Goal: Task Accomplishment & Management: Manage account settings

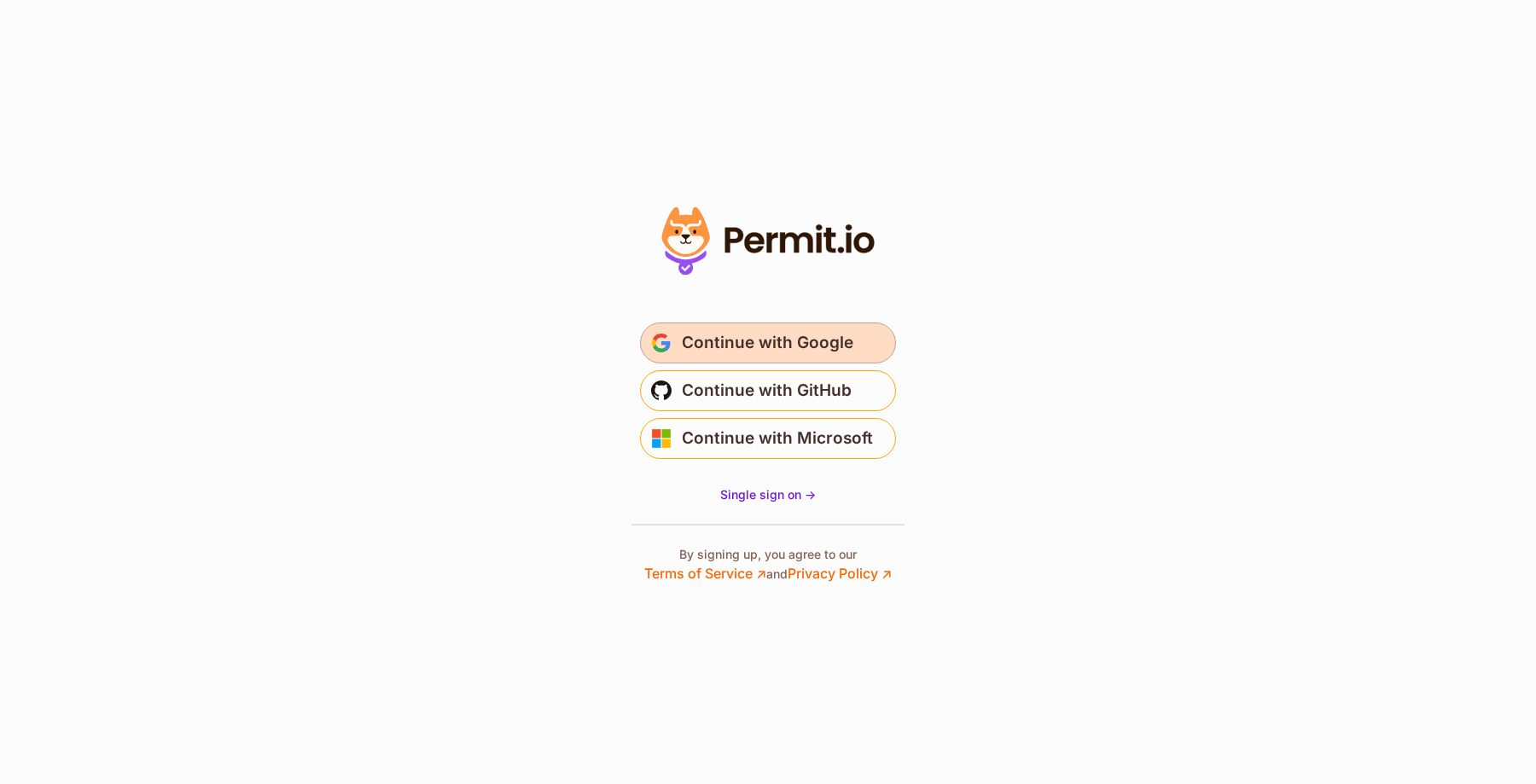
click at [748, 336] on span "Continue with Google" at bounding box center [768, 343] width 172 height 27
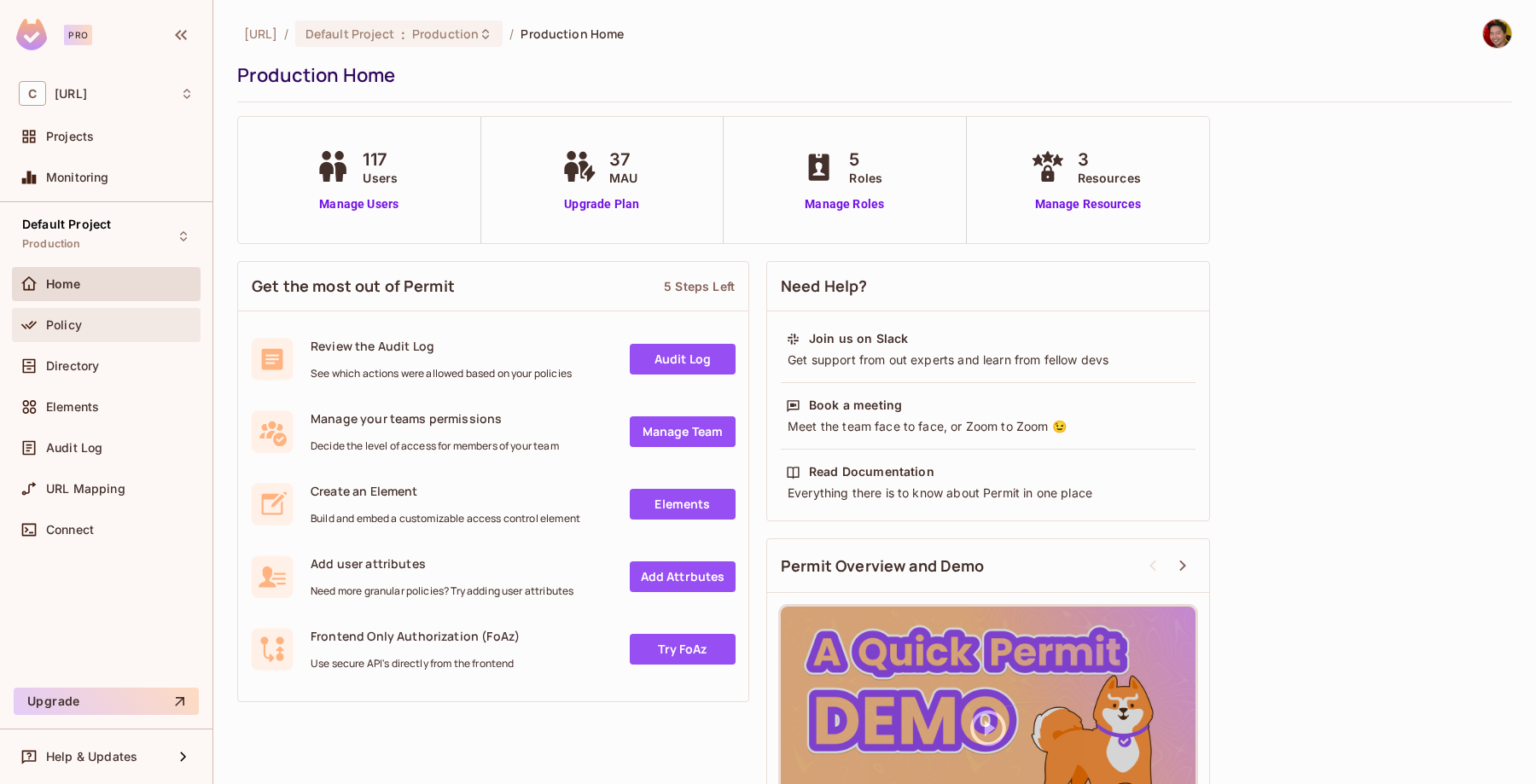
click at [64, 319] on span "Policy" at bounding box center [64, 325] width 36 height 14
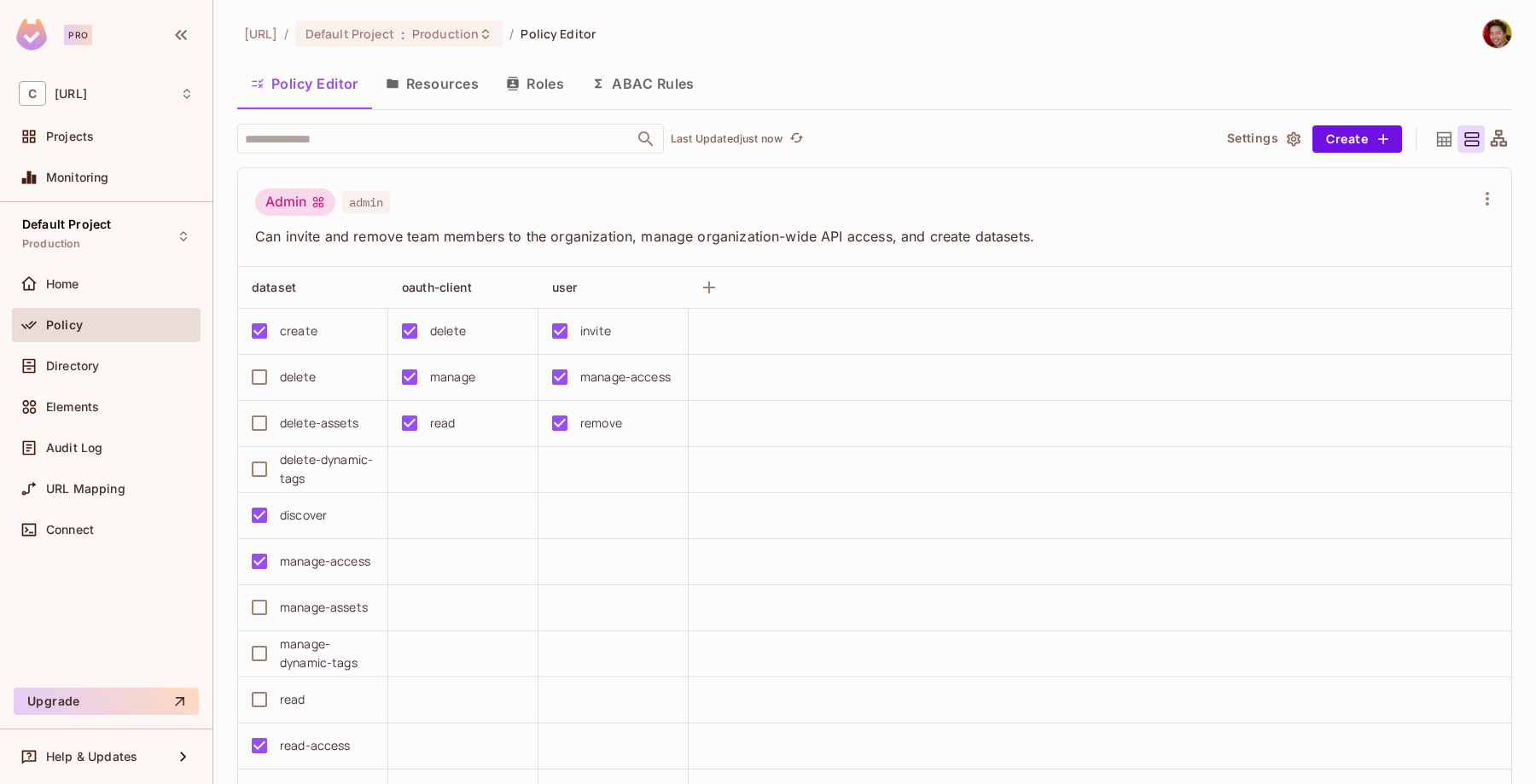
click at [374, 204] on span "admin" at bounding box center [366, 203] width 48 height 22
click at [302, 207] on div "Admin" at bounding box center [295, 203] width 80 height 27
click at [307, 206] on div "Admin" at bounding box center [295, 203] width 80 height 27
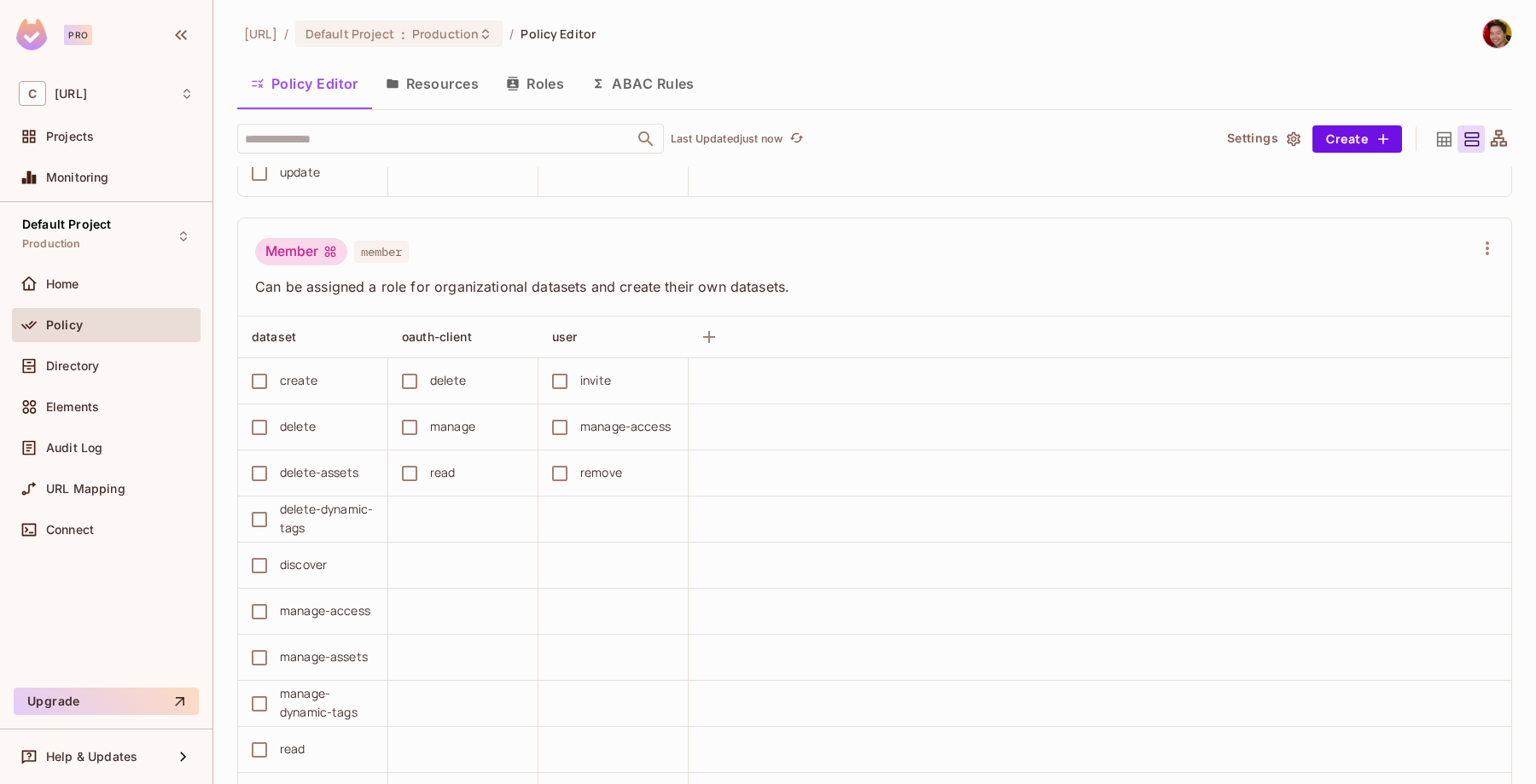
scroll to position [633, 0]
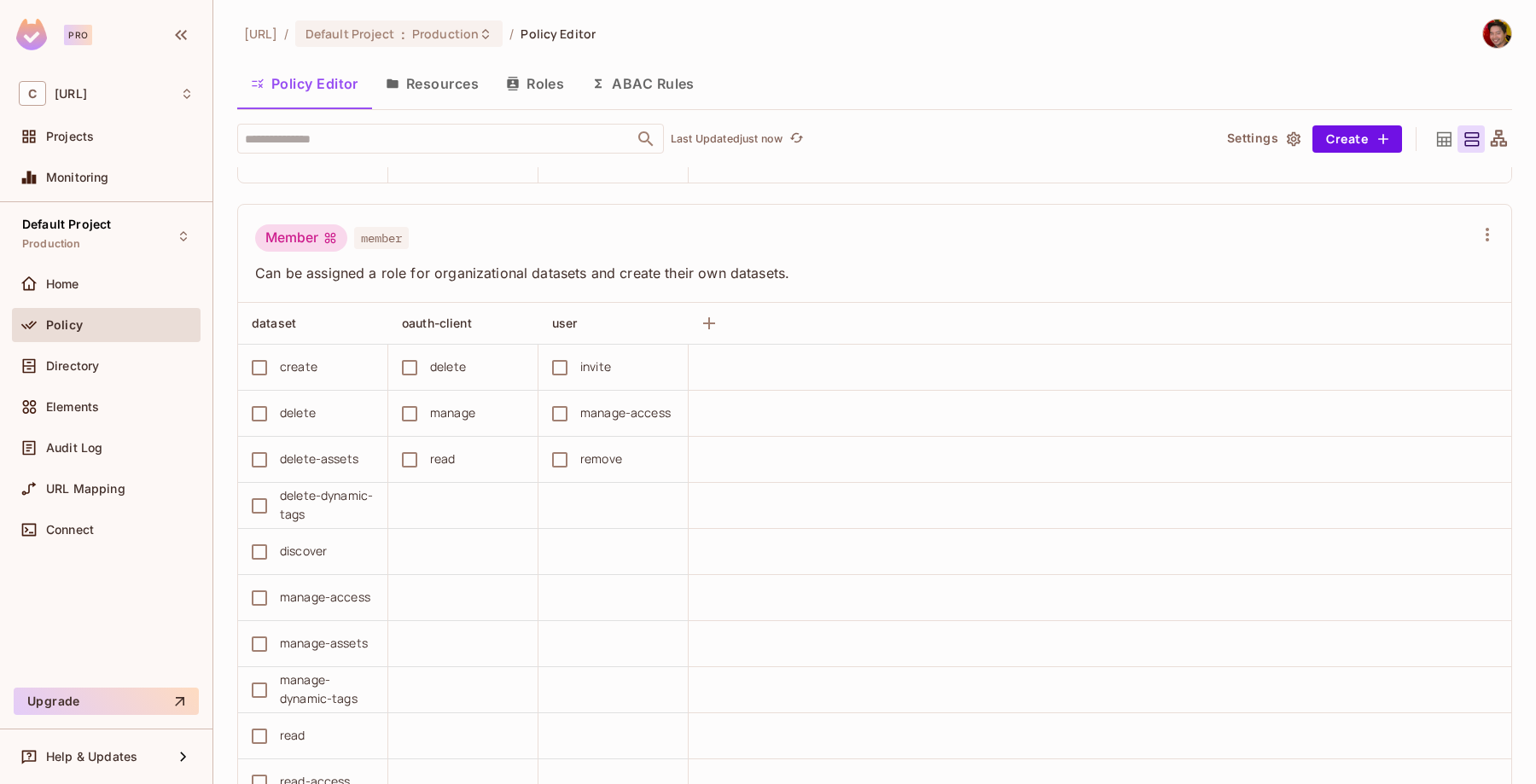
click at [357, 272] on span "Can be assigned a role for organizational datasets and create their own dataset…" at bounding box center [864, 273] width 1219 height 19
click at [350, 272] on span "Can be assigned a role for organizational datasets and create their own dataset…" at bounding box center [864, 273] width 1219 height 19
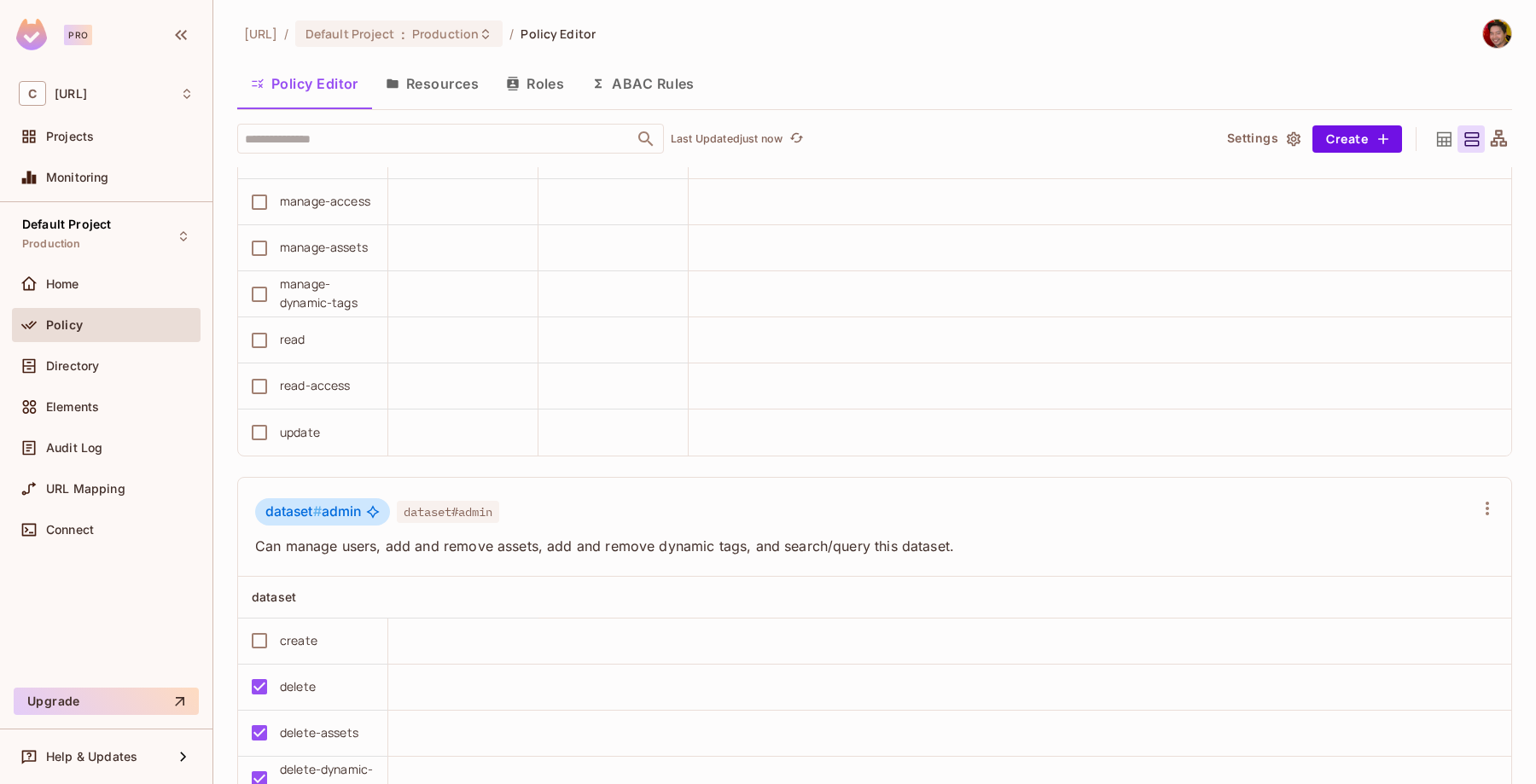
scroll to position [1092, 0]
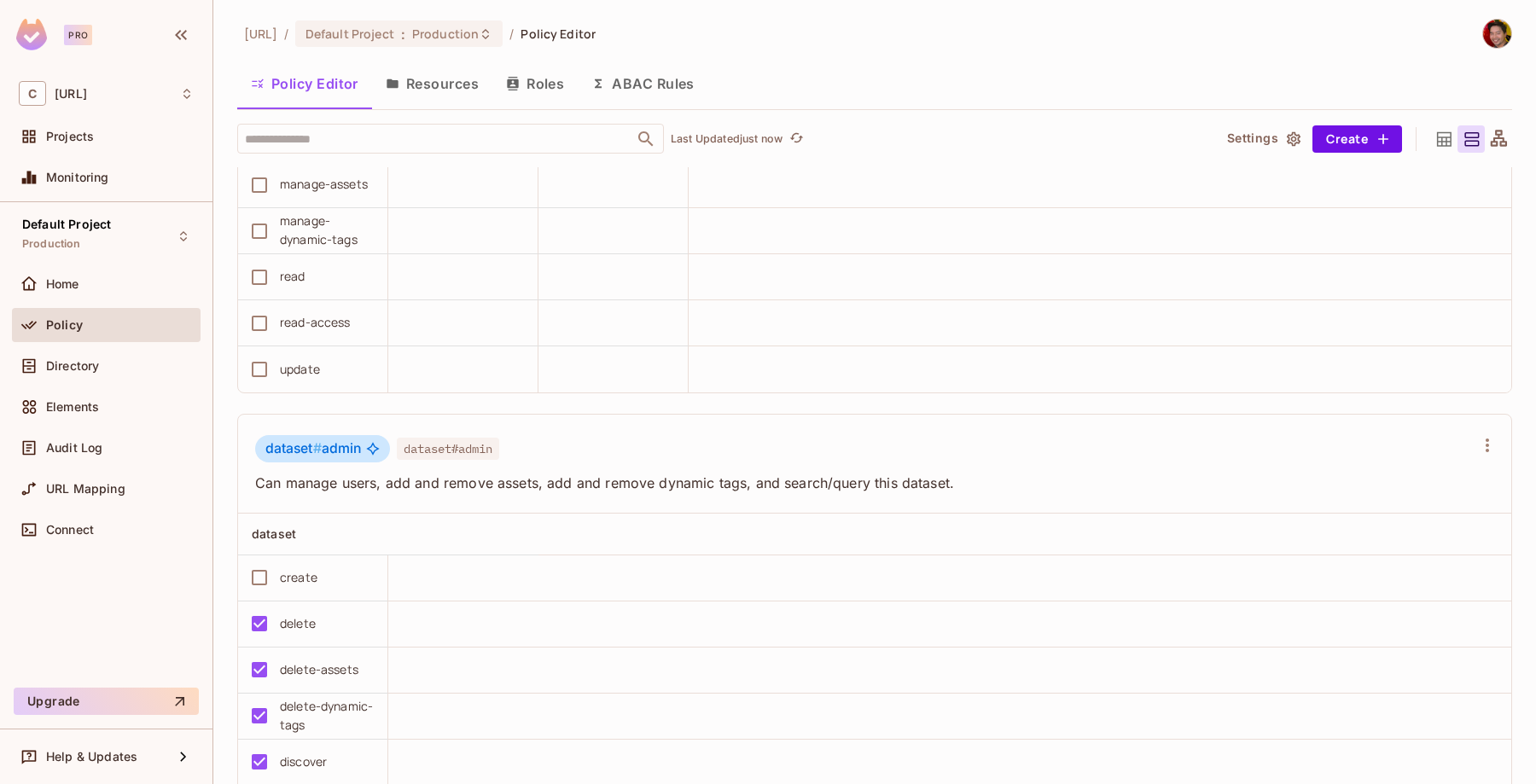
click at [460, 483] on span "Can manage users, add and remove assets, add and remove dynamic tags, and searc…" at bounding box center [864, 483] width 1219 height 19
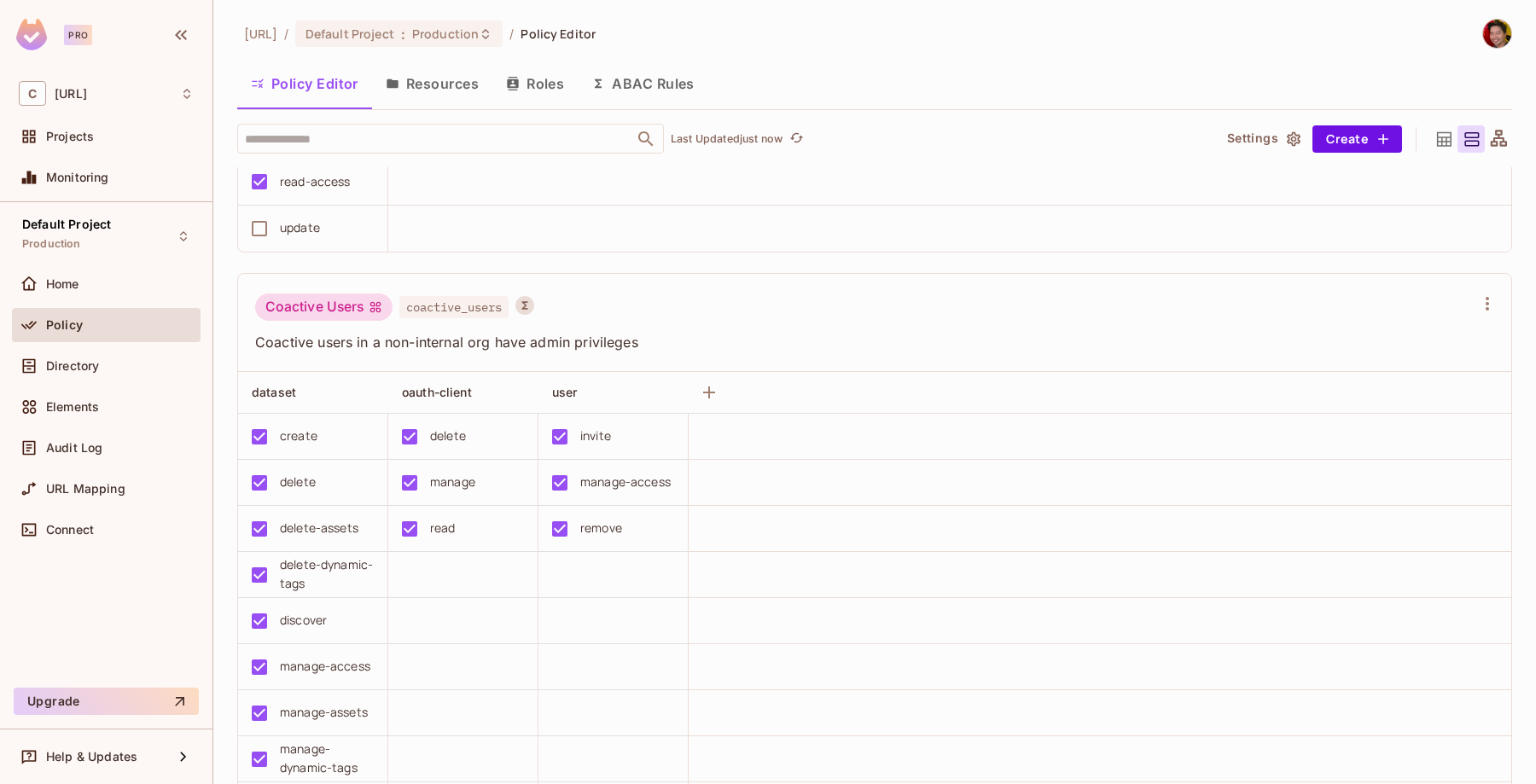
scroll to position [3188, 0]
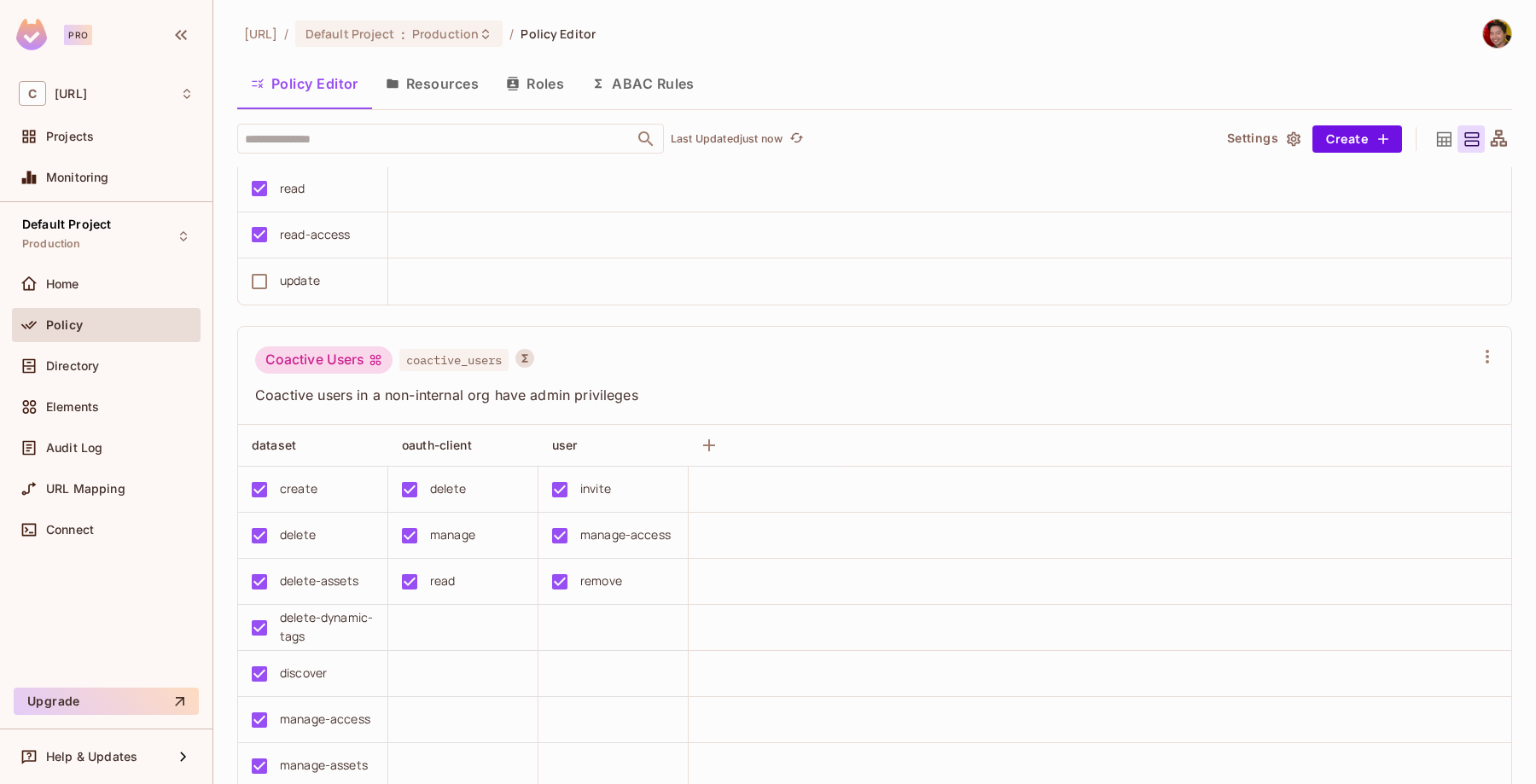
click at [436, 393] on span "Coactive users in a non-internal org have admin privileges" at bounding box center [864, 395] width 1219 height 19
click at [443, 393] on span "Coactive users in a non-internal org have admin privileges" at bounding box center [864, 395] width 1219 height 19
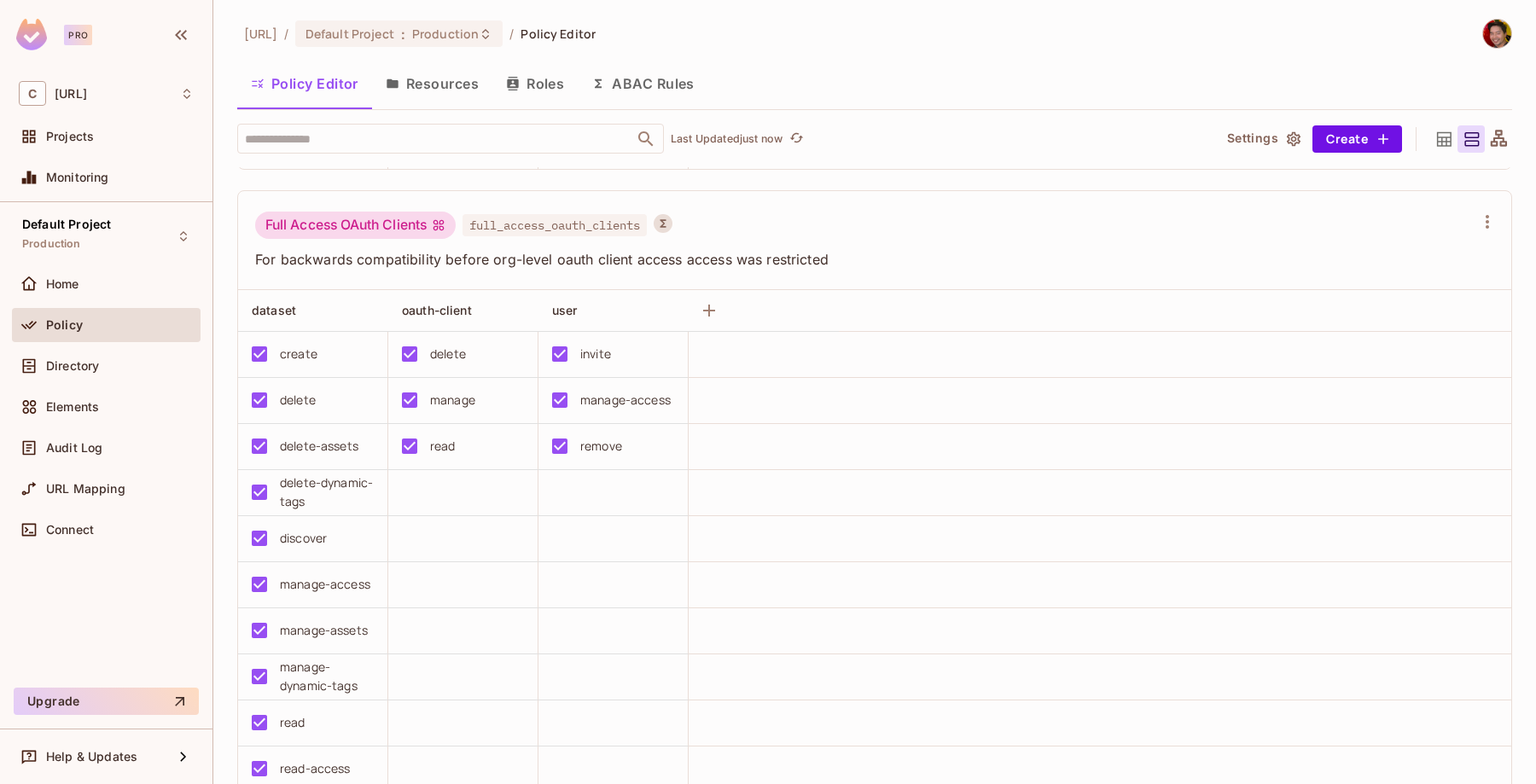
scroll to position [3945, 0]
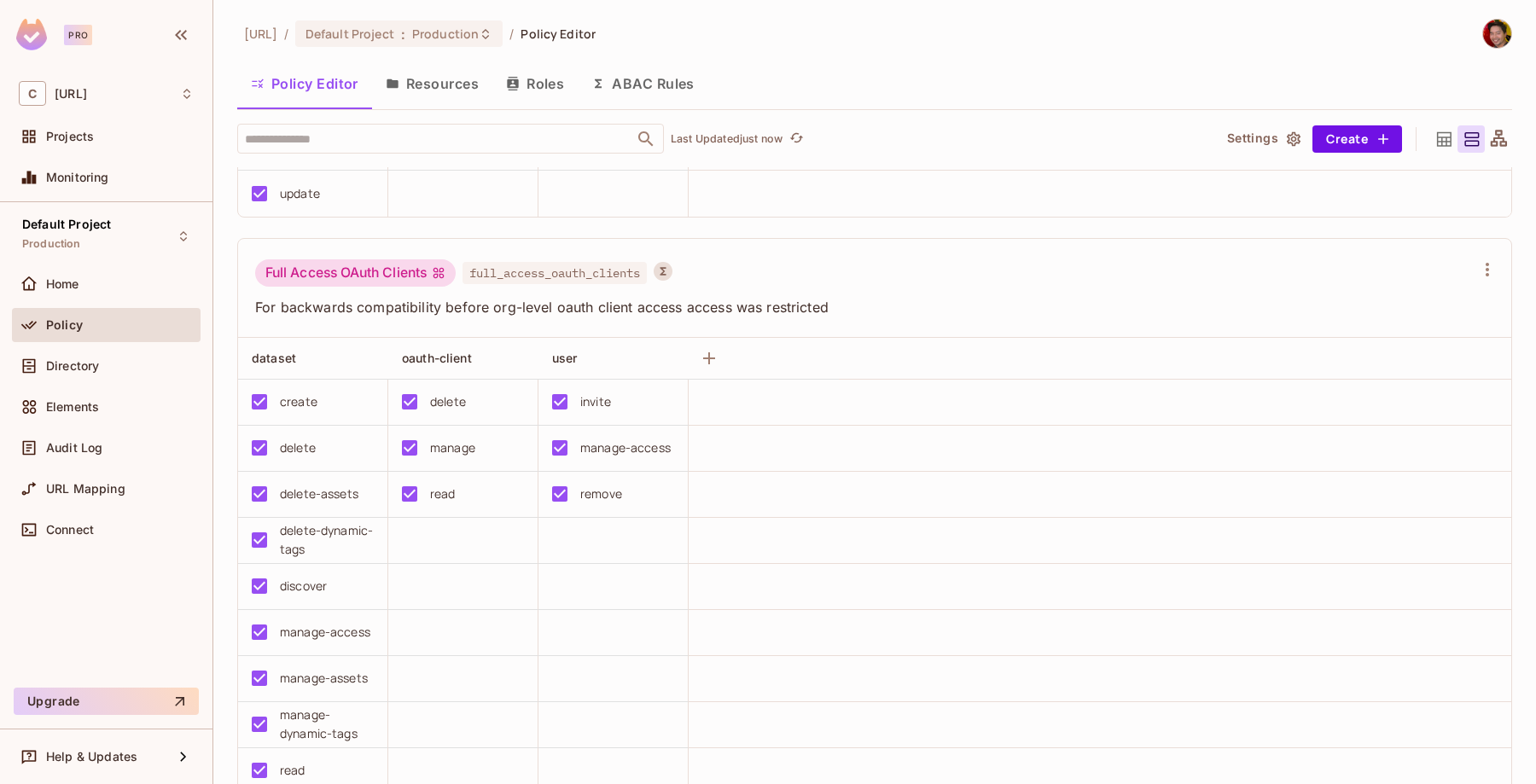
click at [424, 309] on span "For backwards compatibility before org-level oauth client access access was res…" at bounding box center [864, 307] width 1219 height 19
click at [534, 73] on button "Roles" at bounding box center [534, 84] width 85 height 43
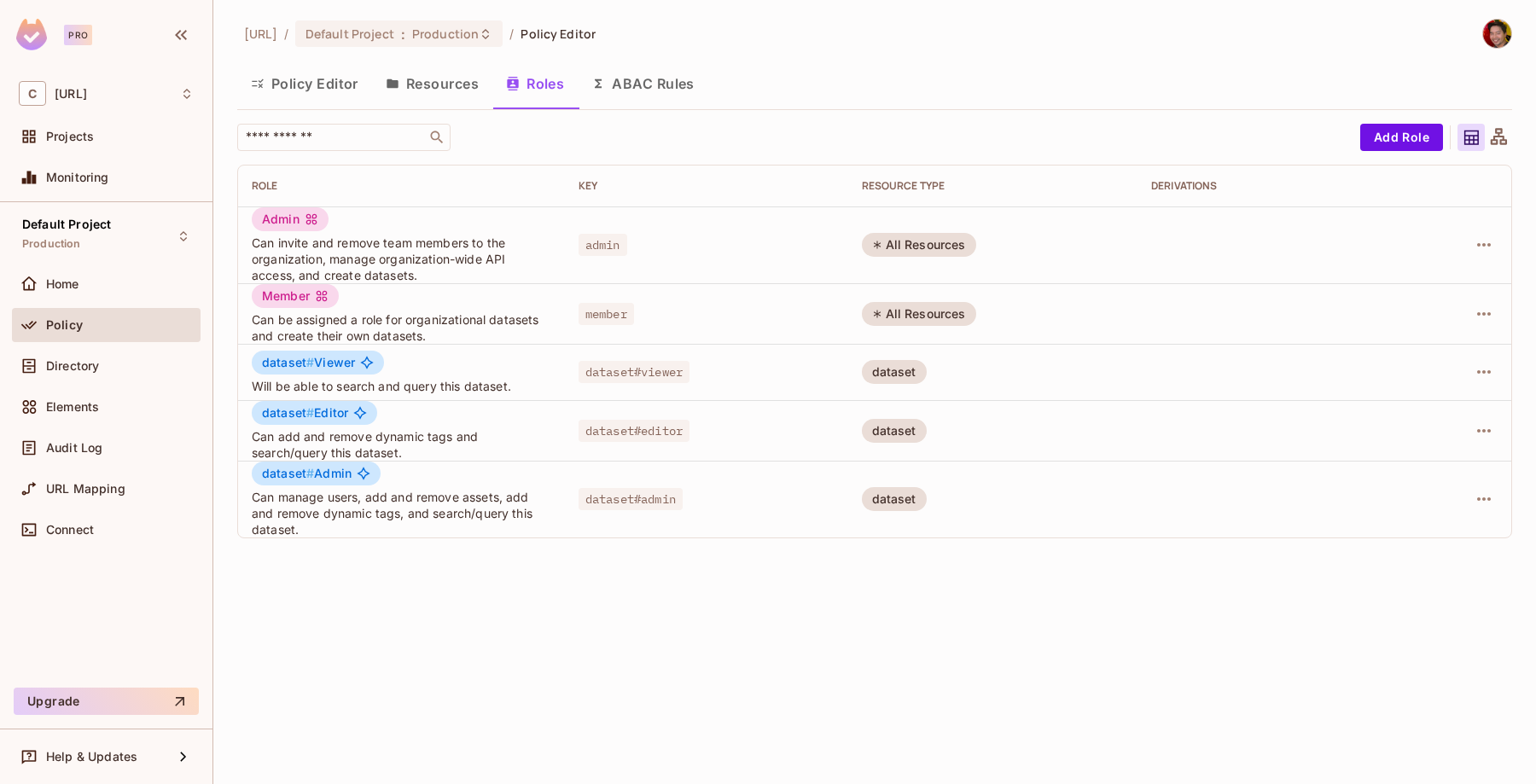
click at [653, 79] on button "ABAC Rules" at bounding box center [643, 84] width 131 height 43
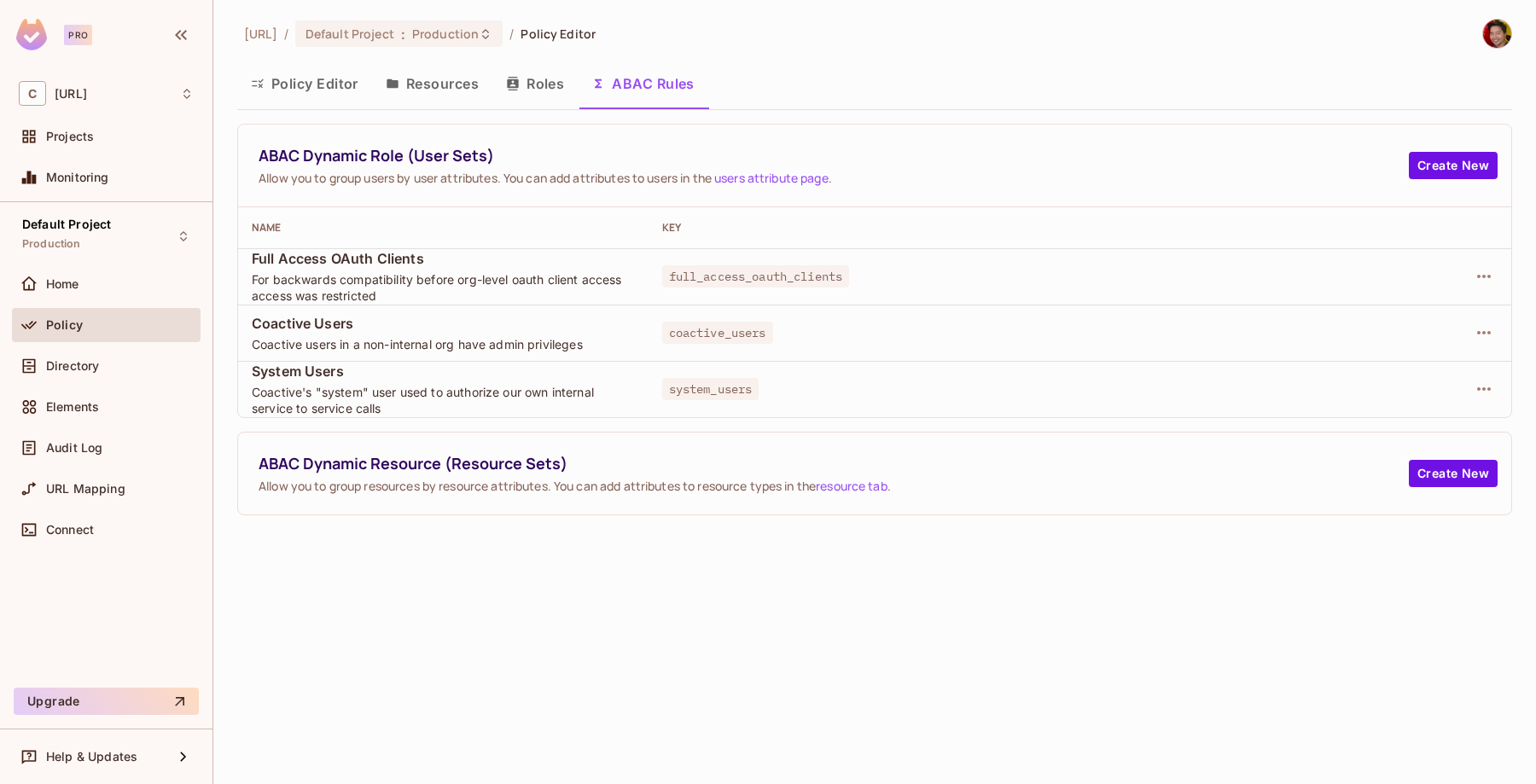
click at [541, 85] on button "Roles" at bounding box center [534, 84] width 85 height 43
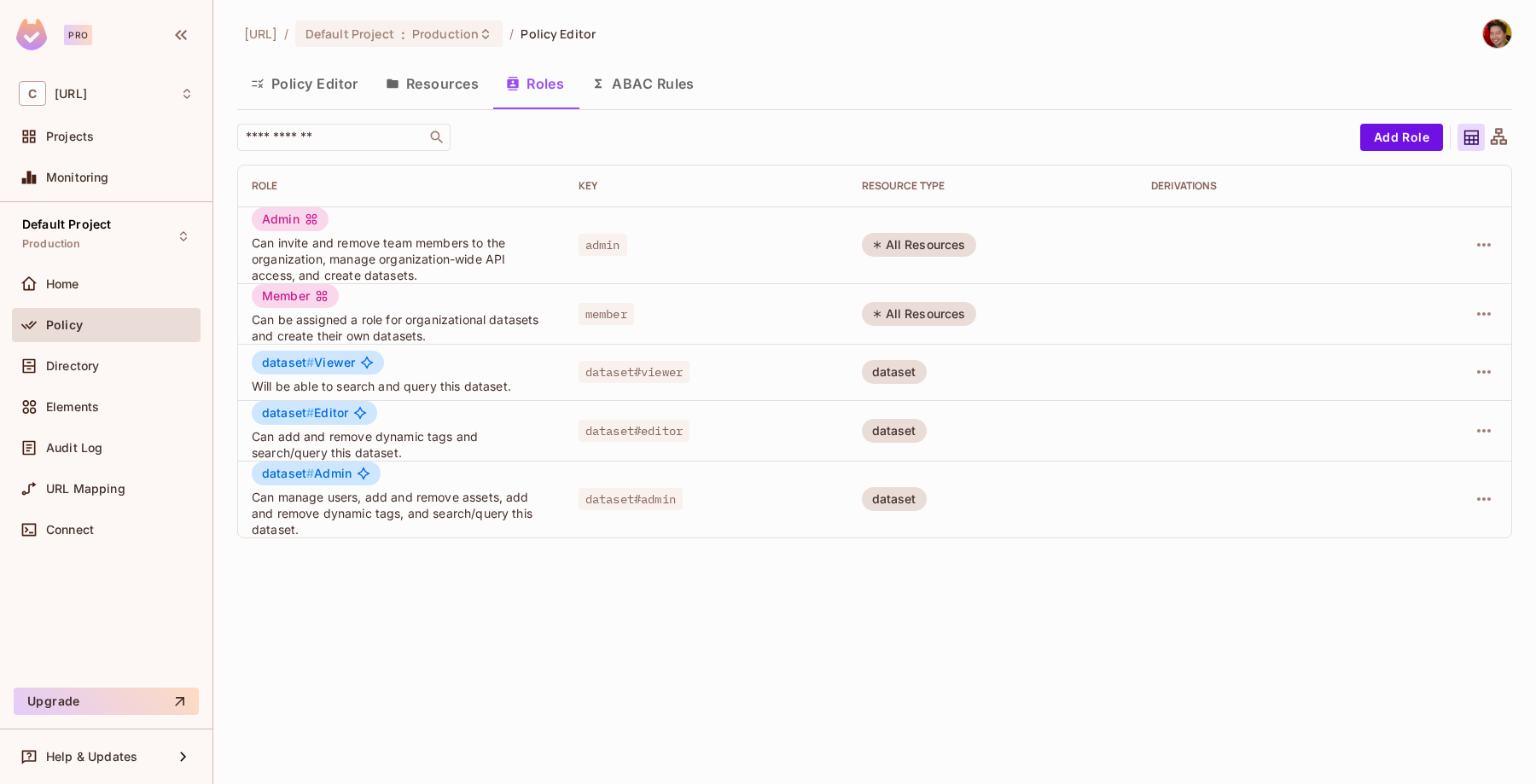
click at [1502, 137] on icon at bounding box center [1499, 136] width 16 height 16
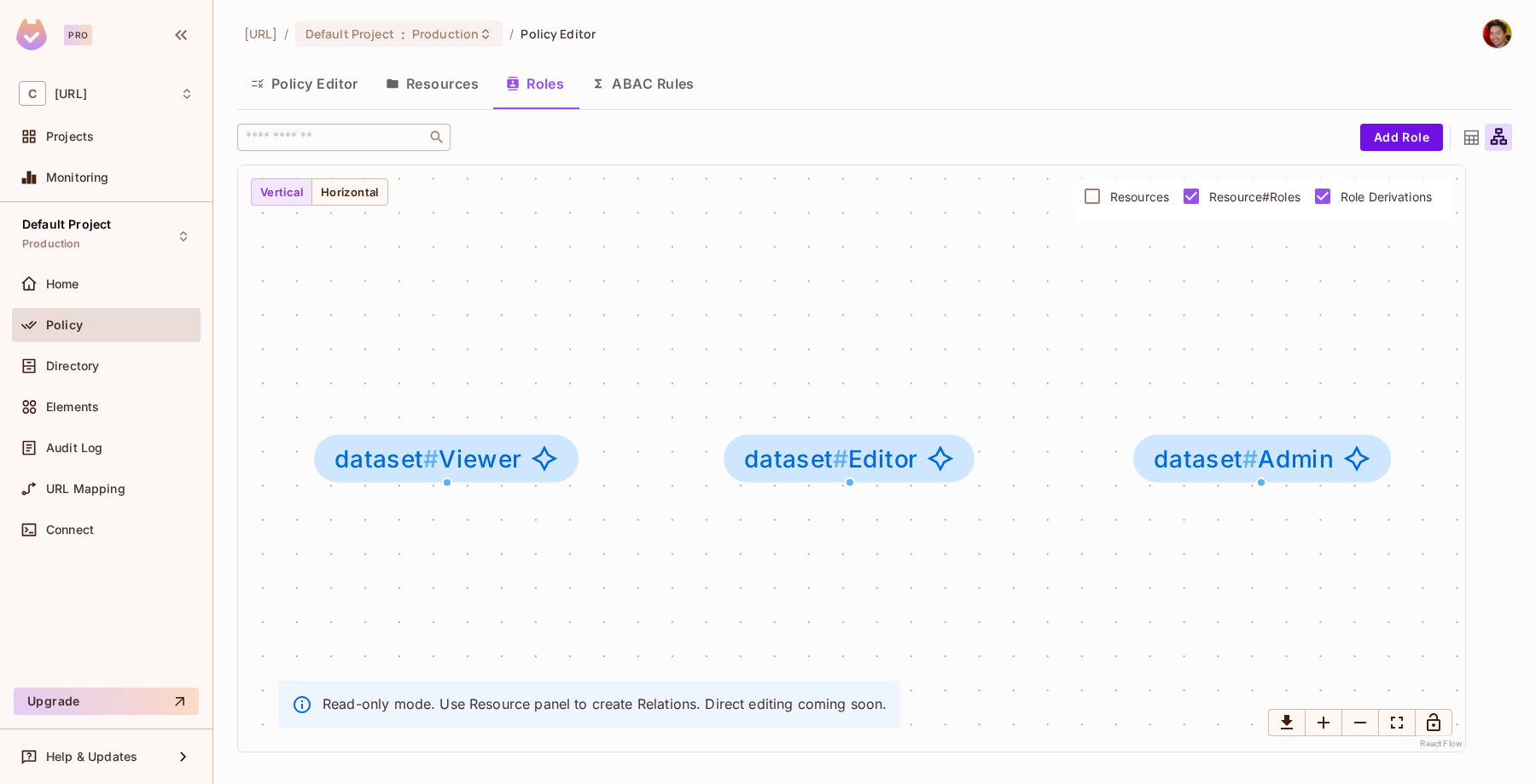
click at [1466, 136] on icon at bounding box center [1472, 137] width 15 height 15
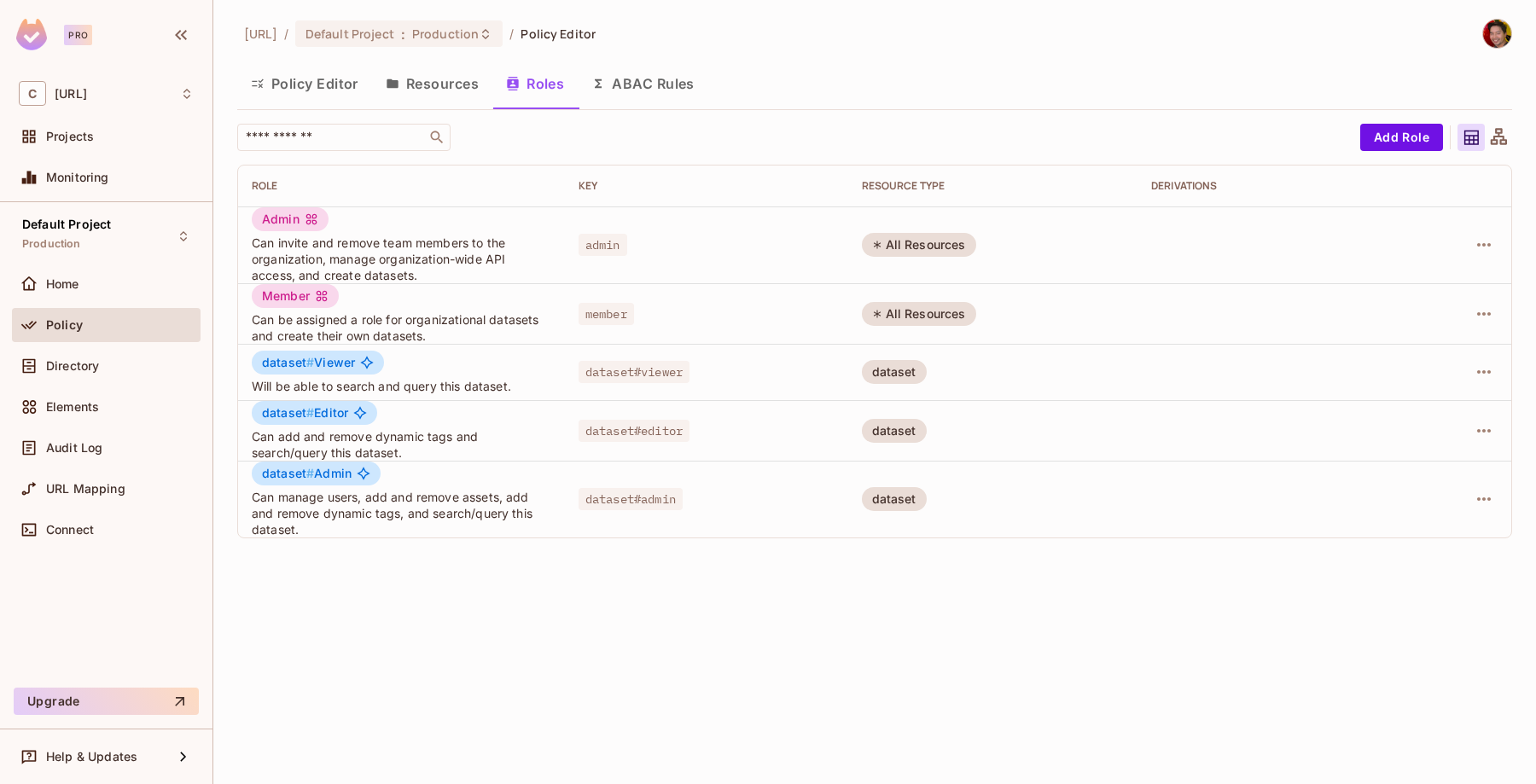
click at [1070, 112] on div "coactive.ai / Default Project : Production / Policy Editor Policy Editor Resour…" at bounding box center [875, 285] width 1275 height 533
click at [658, 90] on button "ABAC Rules" at bounding box center [643, 84] width 131 height 43
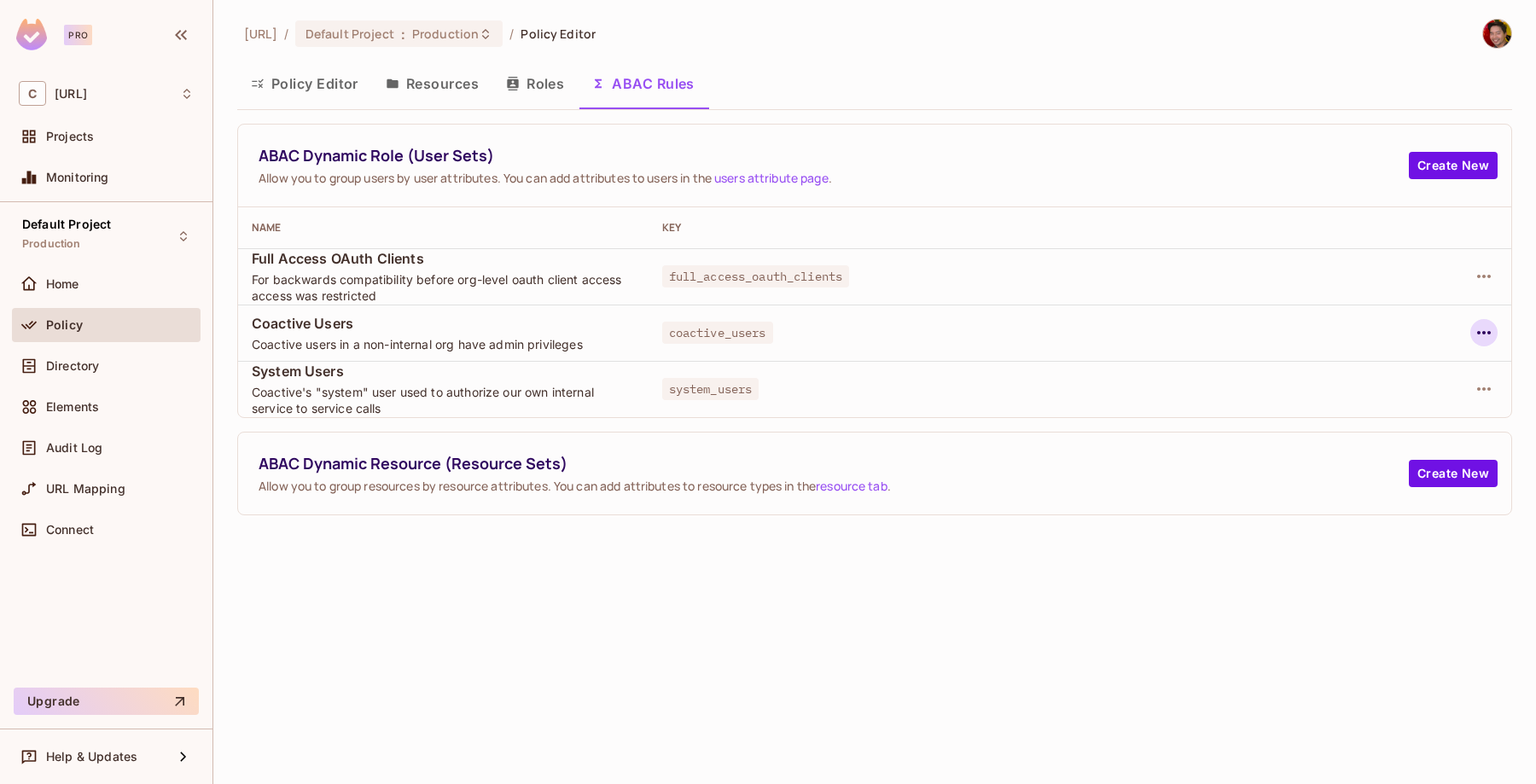
click at [1480, 335] on icon "button" at bounding box center [1484, 333] width 21 height 21
click at [1336, 319] on div at bounding box center [768, 392] width 1536 height 784
click at [720, 341] on span "coactive_users" at bounding box center [717, 333] width 111 height 22
click at [352, 348] on span "Coactive users in a non-internal org have admin privileges" at bounding box center [443, 343] width 383 height 16
